Goal: Task Accomplishment & Management: Manage account settings

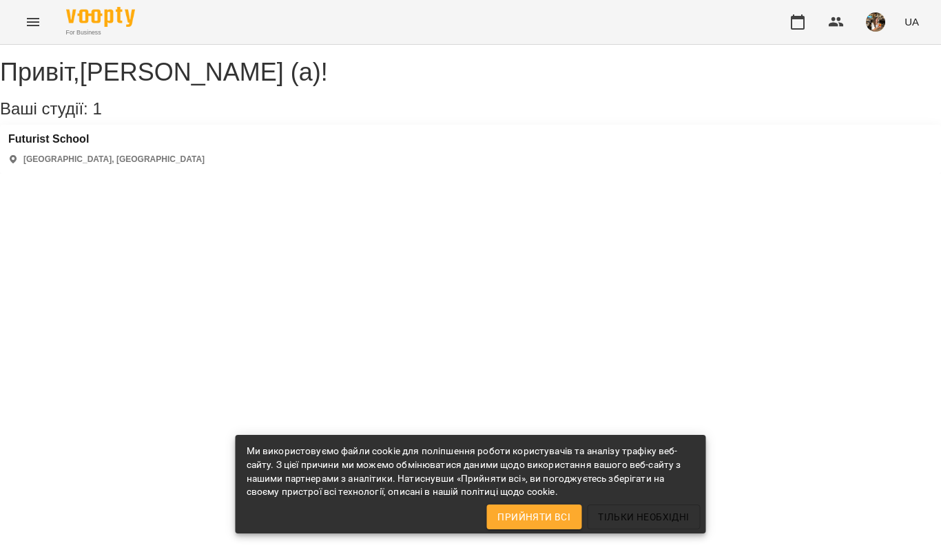
click at [34, 23] on icon "Menu" at bounding box center [33, 22] width 17 height 17
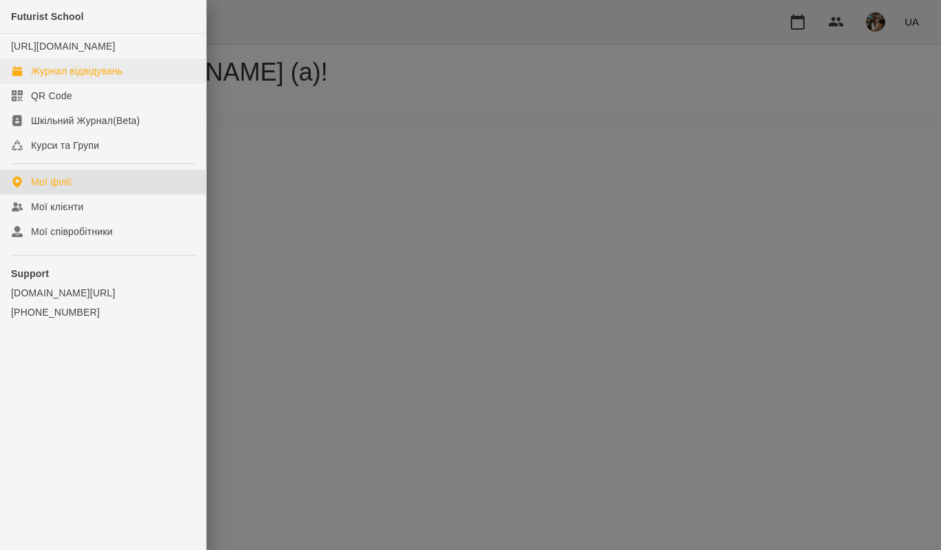
click at [75, 78] on div "Журнал відвідувань" at bounding box center [77, 71] width 92 height 14
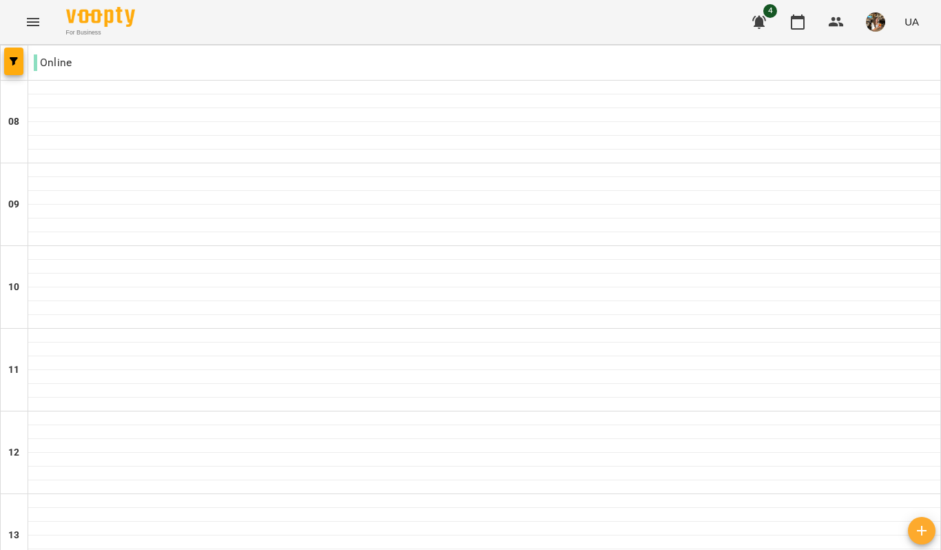
scroll to position [862, 0]
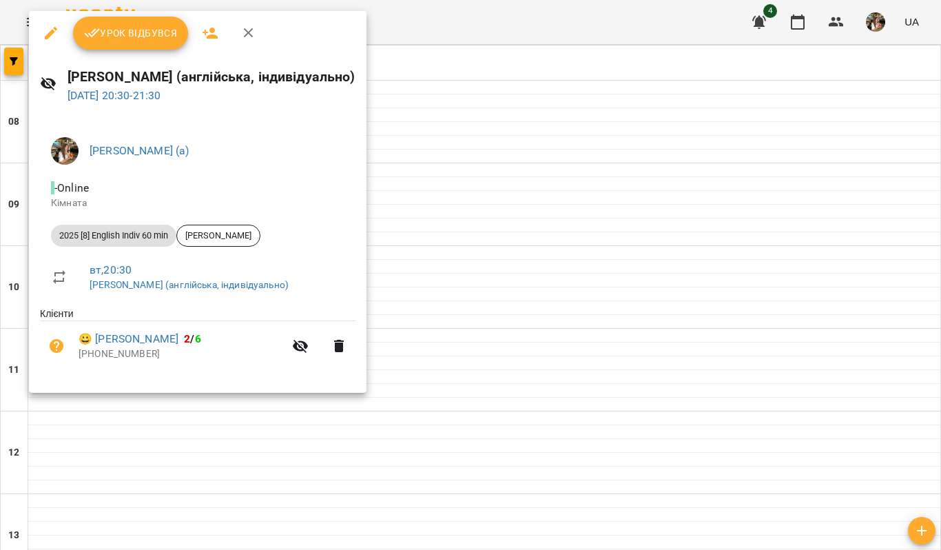
click at [147, 35] on span "Урок відбувся" at bounding box center [131, 33] width 94 height 17
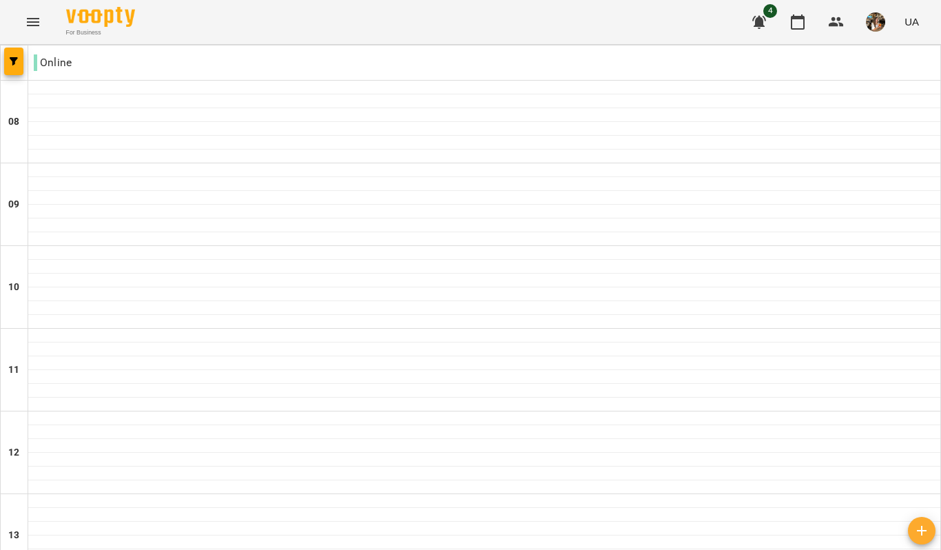
scroll to position [690, 0]
